Goal: Transaction & Acquisition: Purchase product/service

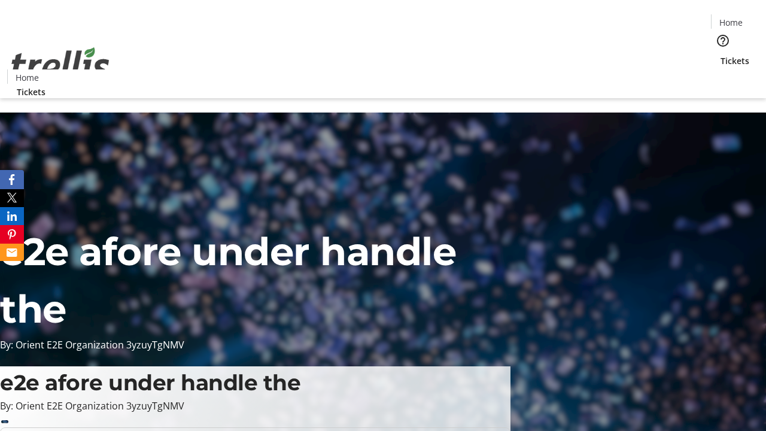
click at [720, 54] on span "Tickets" at bounding box center [734, 60] width 29 height 13
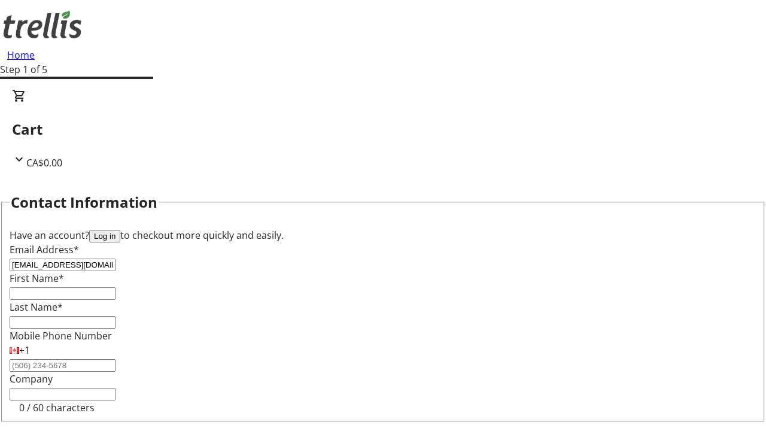
type input "[EMAIL_ADDRESS][DOMAIN_NAME]"
type input "[PERSON_NAME]"
